Goal: Subscribe to service/newsletter

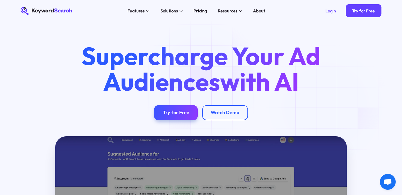
click at [343, 103] on div "Supercharge Your Ad Audiences with AI Try for Free Watch Demo" at bounding box center [201, 81] width 378 height 77
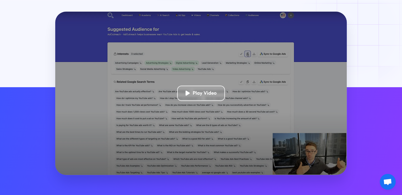
scroll to position [126, 0]
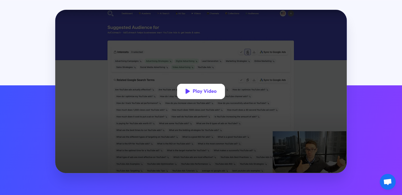
click at [211, 92] on div "Play Video" at bounding box center [204, 91] width 24 height 6
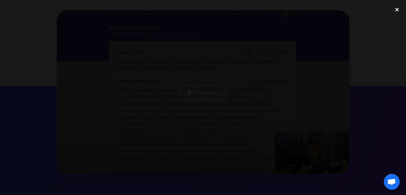
click at [396, 8] on div "close lightbox" at bounding box center [397, 10] width 18 height 12
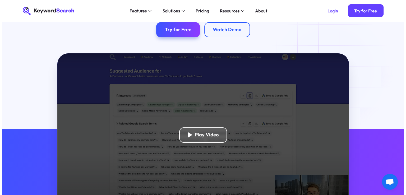
scroll to position [81, 0]
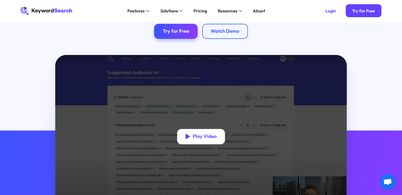
click at [201, 136] on div "Play Video" at bounding box center [204, 136] width 24 height 6
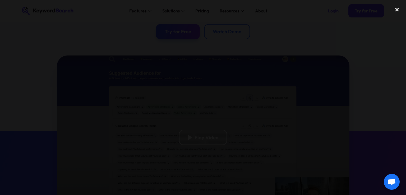
click at [395, 10] on div "close lightbox" at bounding box center [397, 10] width 18 height 12
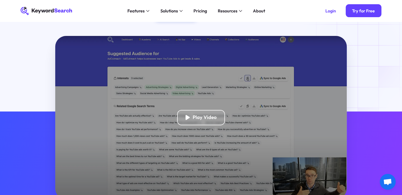
scroll to position [99, 0]
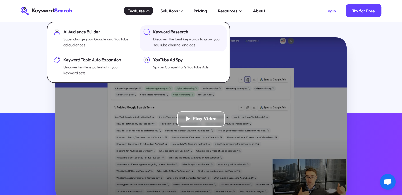
click at [185, 41] on div "Discover the best keywords to grow your YouTube channel and ads" at bounding box center [187, 42] width 69 height 12
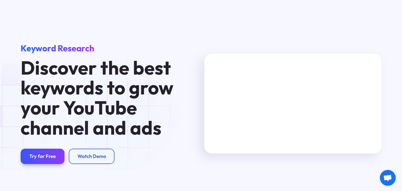
scroll to position [1, 0]
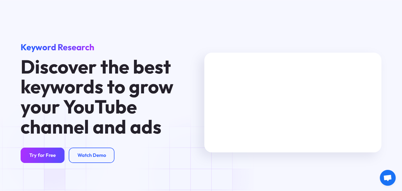
click at [50, 159] on link "Try for Free" at bounding box center [43, 154] width 44 height 15
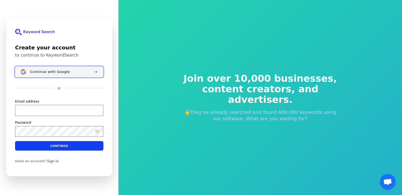
click at [50, 70] on span "Continue with Google" at bounding box center [50, 72] width 40 height 4
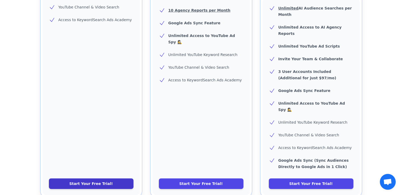
scroll to position [200, 0]
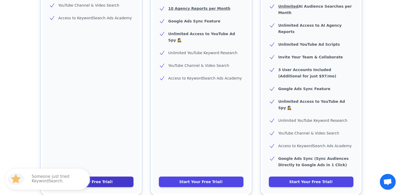
click at [83, 176] on link "Start Your Free Trial!" at bounding box center [91, 181] width 84 height 11
